Goal: Task Accomplishment & Management: Use online tool/utility

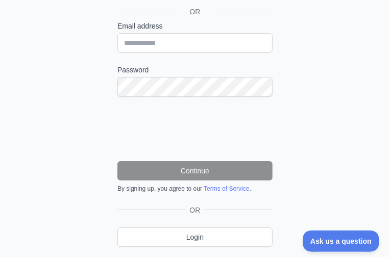
type input "**********"
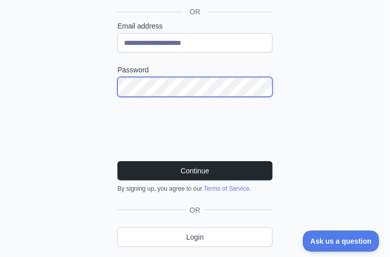
click at [117, 161] on button "Continue" at bounding box center [194, 170] width 155 height 19
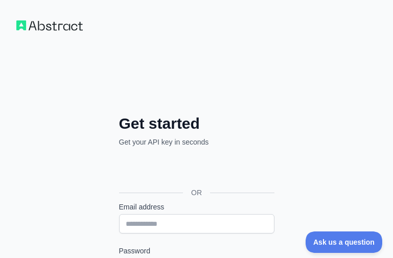
scroll to position [179, 0]
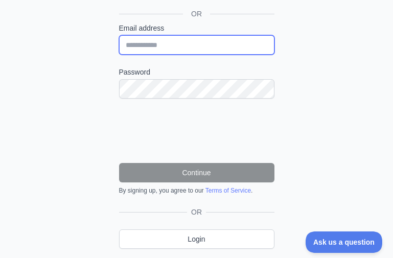
click at [141, 42] on input "Email address" at bounding box center [196, 44] width 155 height 19
paste input "**********"
type input "**********"
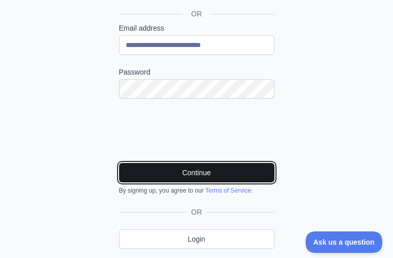
click at [185, 171] on button "Continue" at bounding box center [196, 172] width 155 height 19
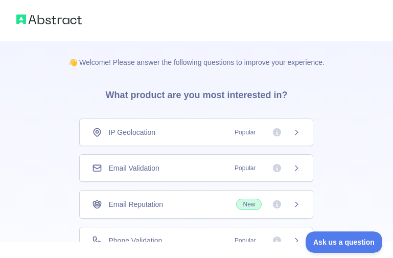
scroll to position [102, 0]
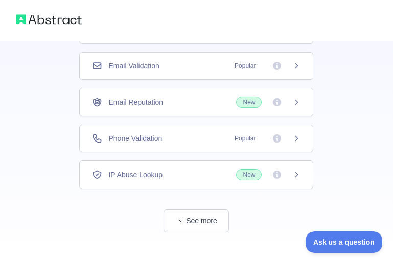
click at [168, 74] on div "Email Validation Popular" at bounding box center [196, 66] width 234 height 28
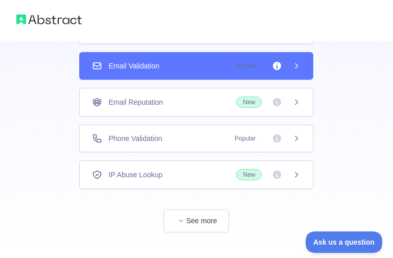
scroll to position [117, 0]
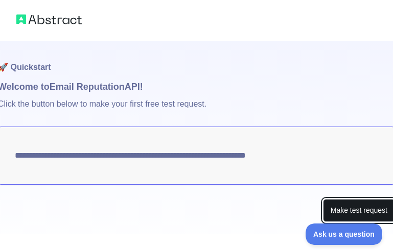
click at [339, 213] on button "Make test request" at bounding box center [359, 210] width 72 height 23
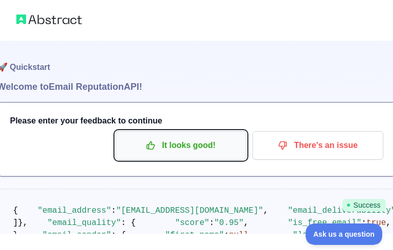
click at [202, 141] on p "It looks good!" at bounding box center [180, 145] width 115 height 17
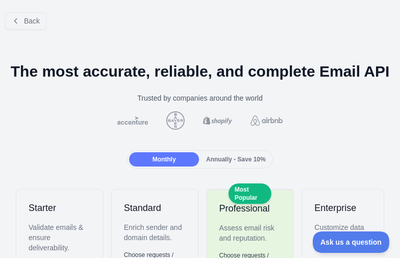
click at [66, 103] on div "Trusted by companies around the world" at bounding box center [200, 98] width 384 height 10
click at [30, 9] on div "Back" at bounding box center [200, 21] width 400 height 34
click at [28, 19] on span "Back" at bounding box center [32, 21] width 16 height 8
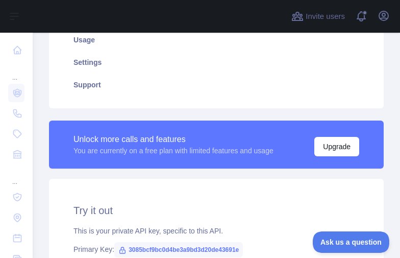
scroll to position [306, 0]
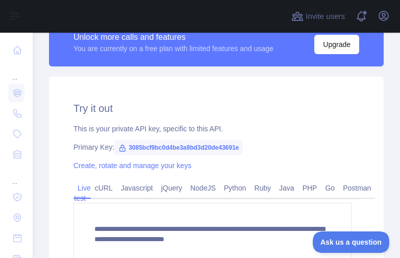
click at [187, 150] on span "3085bcf9bc0d4be3a9bd3d20de43691e" at bounding box center [178, 147] width 129 height 15
copy span "3085bcf9bc0d4be3a9bd3d20de43691e"
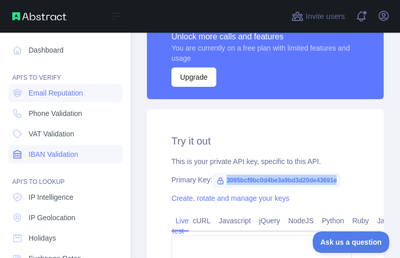
scroll to position [306, 0]
